Goal: Transaction & Acquisition: Purchase product/service

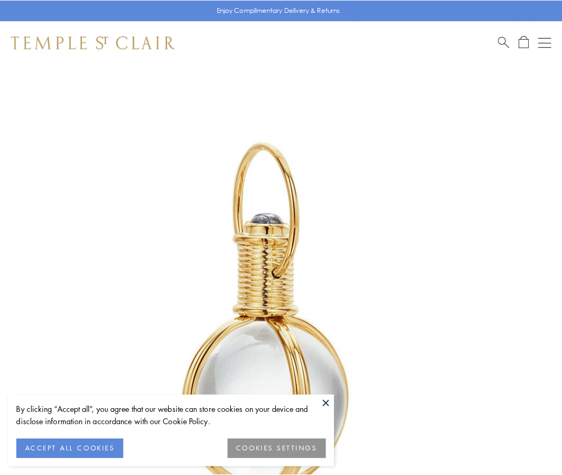
scroll to position [279, 0]
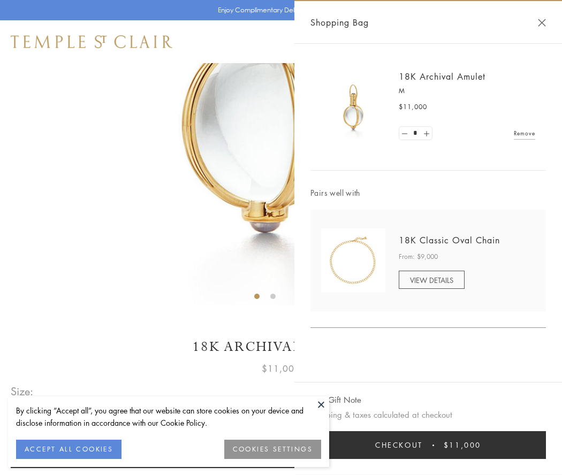
click at [428, 445] on button "Checkout $11,000" at bounding box center [428, 445] width 236 height 28
